Goal: Task Accomplishment & Management: Manage account settings

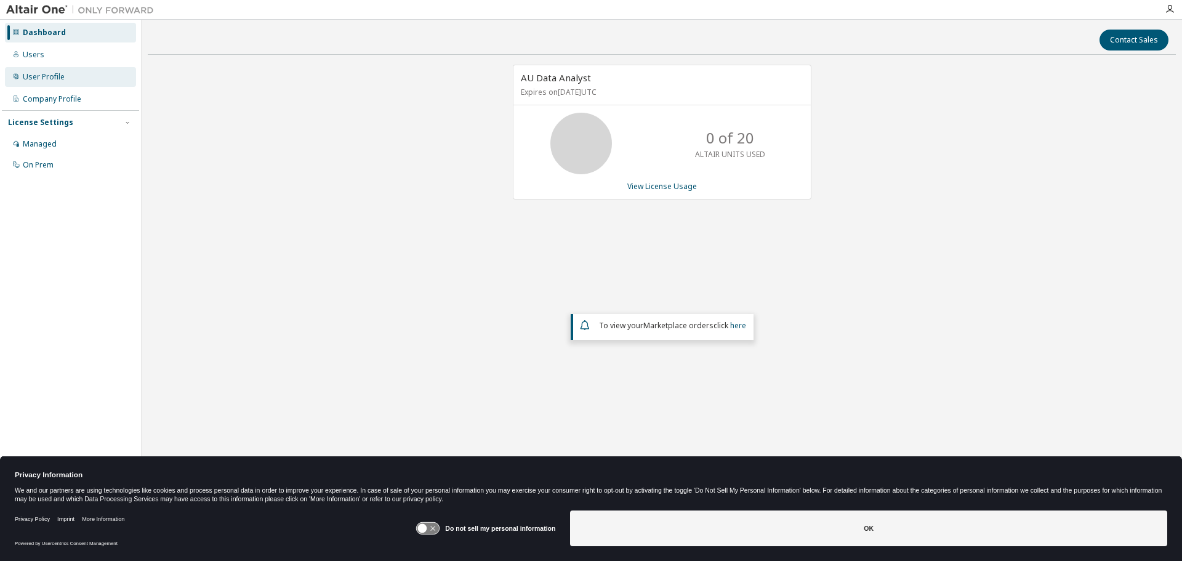
drag, startPoint x: 44, startPoint y: 60, endPoint x: 46, endPoint y: 76, distance: 16.1
click at [45, 60] on div "Users" at bounding box center [70, 55] width 131 height 20
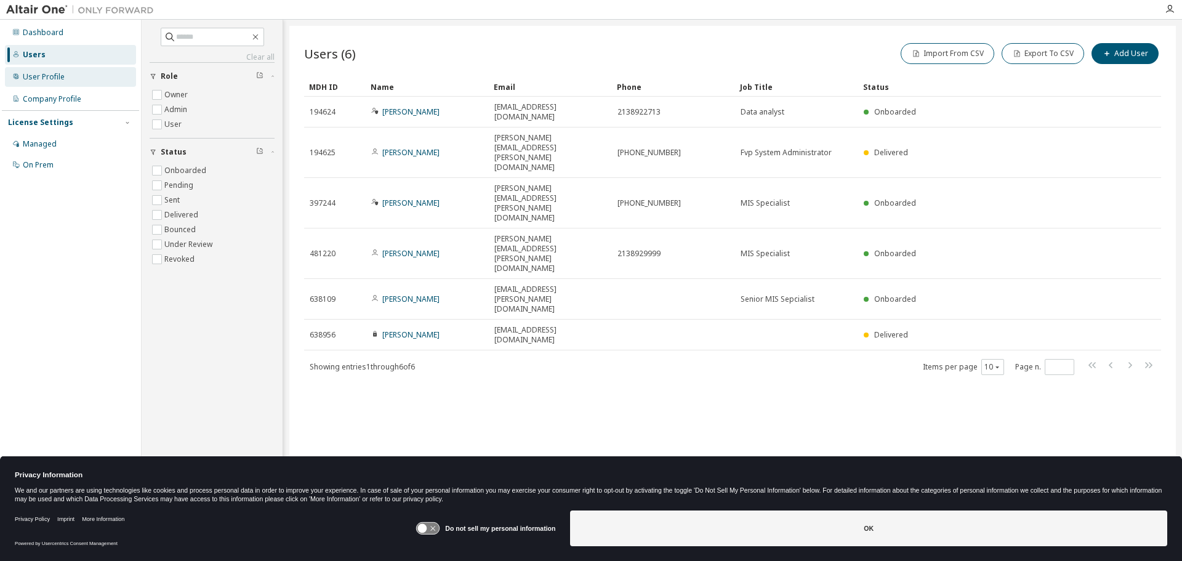
click at [48, 76] on div "User Profile" at bounding box center [44, 77] width 42 height 10
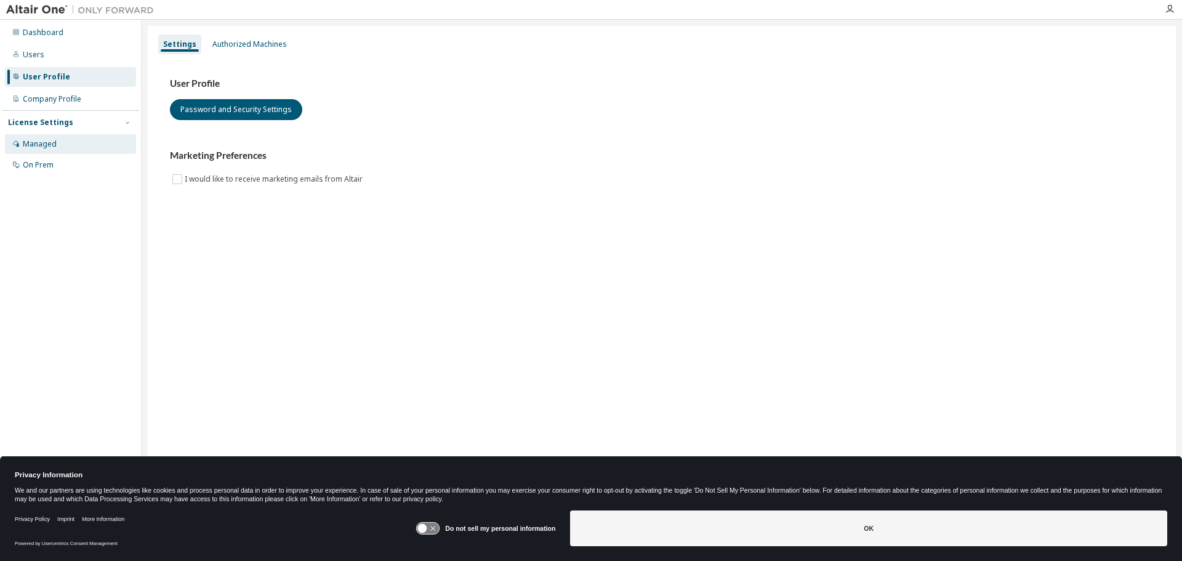
click at [42, 142] on div "Managed" at bounding box center [40, 144] width 34 height 10
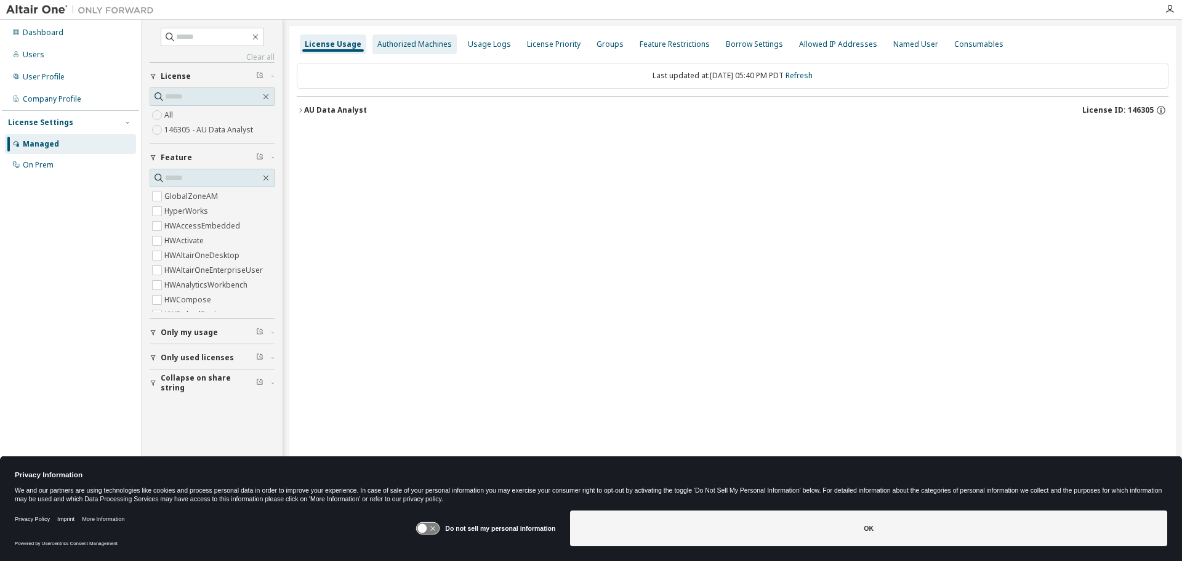
click at [416, 50] on div "Authorized Machines" at bounding box center [415, 44] width 84 height 20
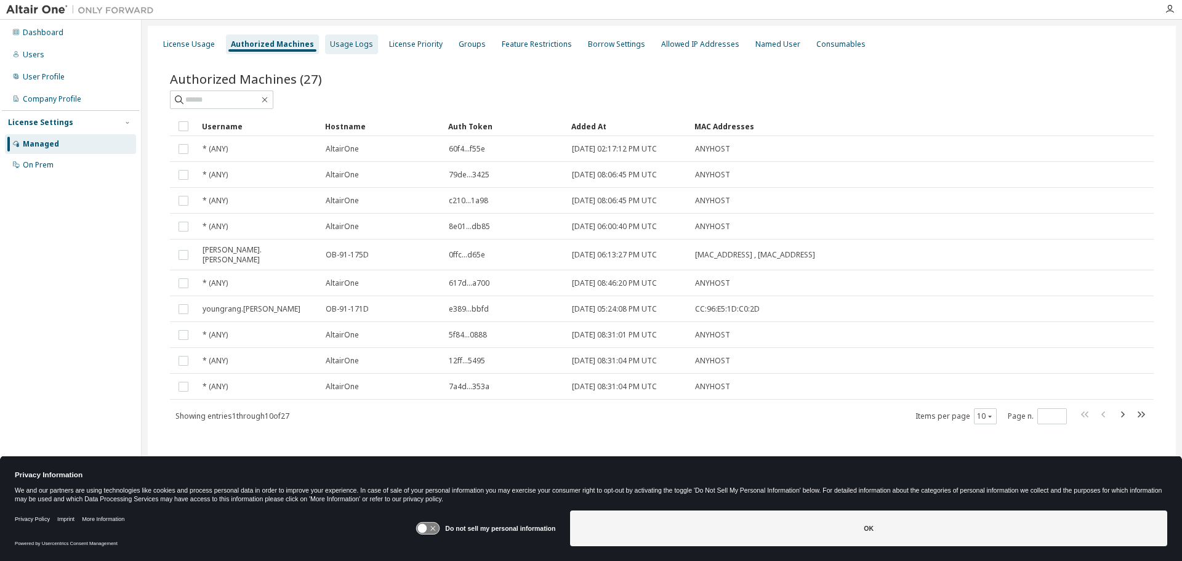
click at [360, 44] on div "Usage Logs" at bounding box center [351, 44] width 43 height 10
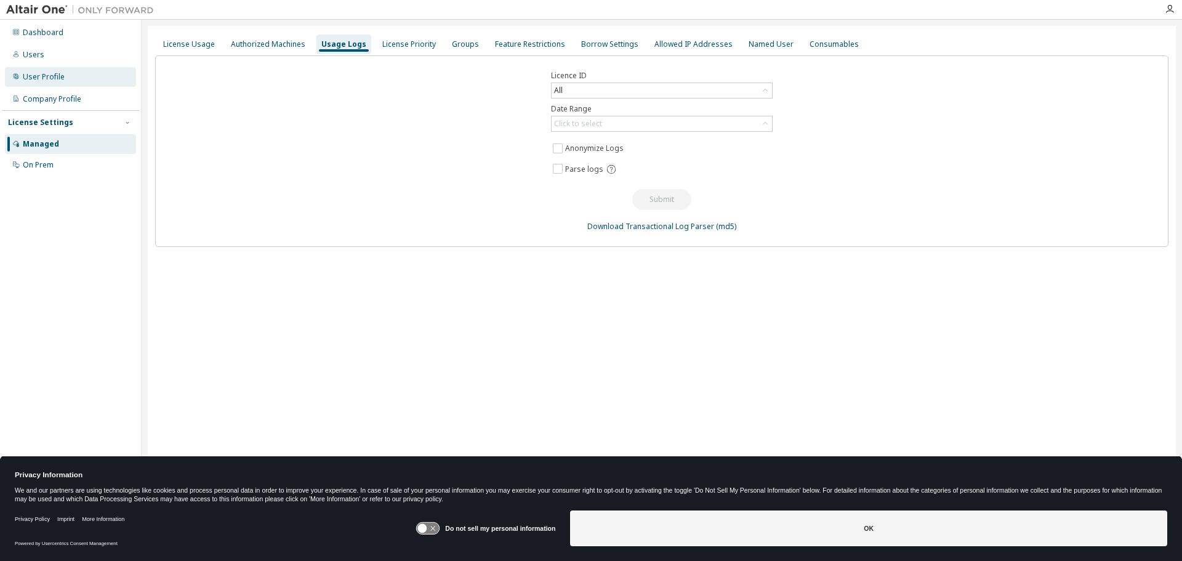
click at [43, 81] on div "User Profile" at bounding box center [44, 77] width 42 height 10
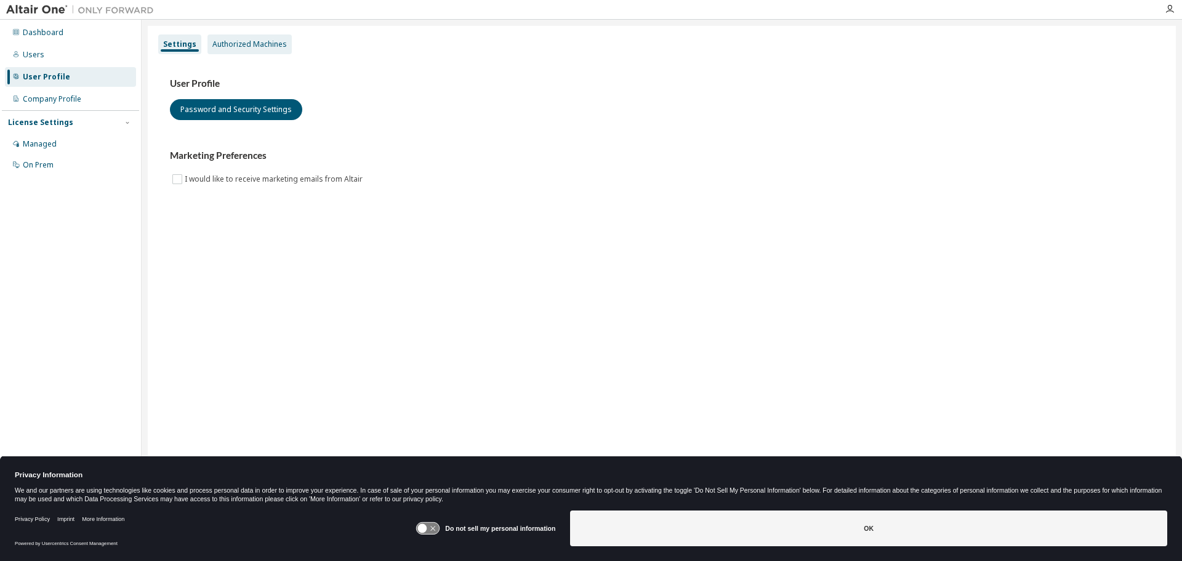
click at [262, 39] on div "Authorized Machines" at bounding box center [249, 44] width 75 height 10
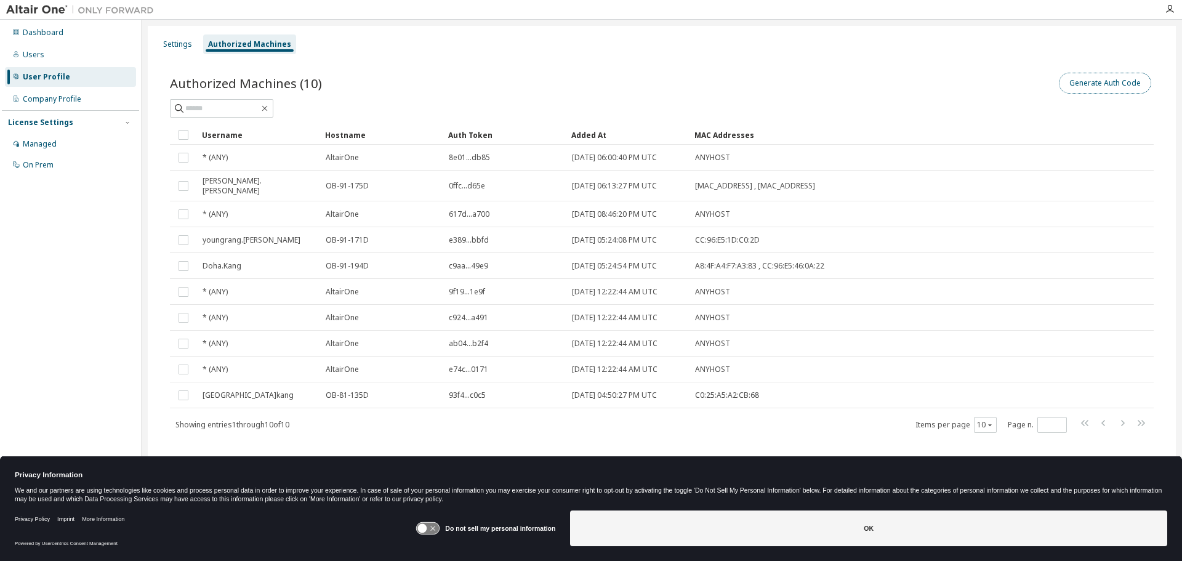
click at [1093, 81] on button "Generate Auth Code" at bounding box center [1105, 83] width 92 height 21
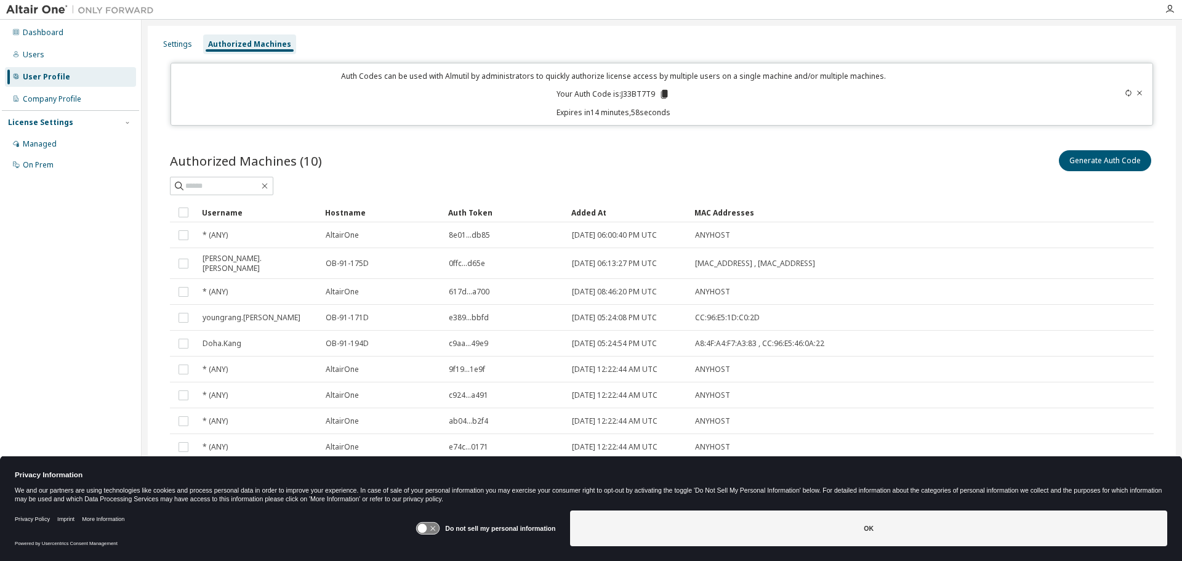
drag, startPoint x: 663, startPoint y: 94, endPoint x: 154, endPoint y: 169, distance: 514.3
click at [663, 94] on icon at bounding box center [664, 94] width 7 height 9
